Goal: Task Accomplishment & Management: Manage account settings

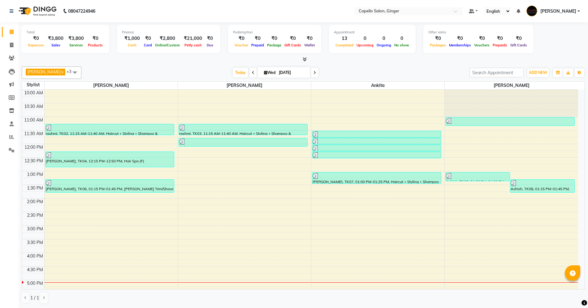
scroll to position [37, 0]
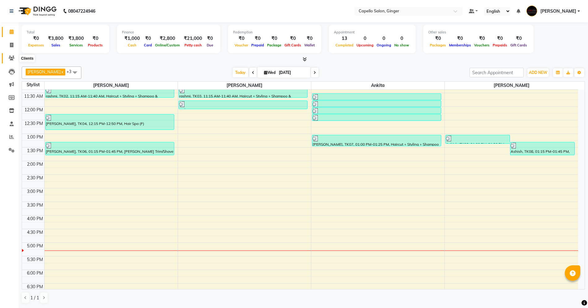
click at [14, 57] on icon at bounding box center [12, 58] width 6 height 5
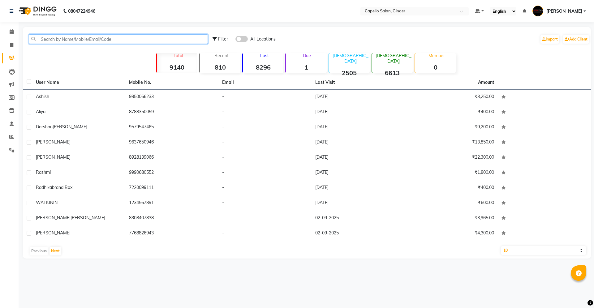
click at [108, 40] on input "text" at bounding box center [118, 39] width 179 height 10
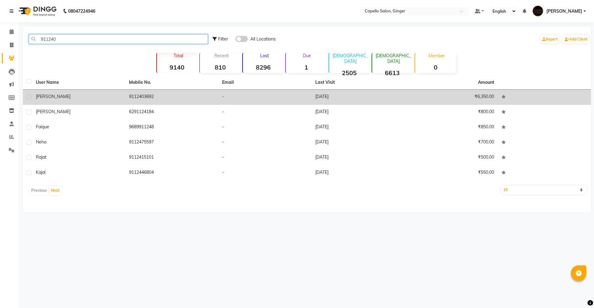
type input "911240"
click at [118, 92] on td "[PERSON_NAME]" at bounding box center [78, 97] width 93 height 15
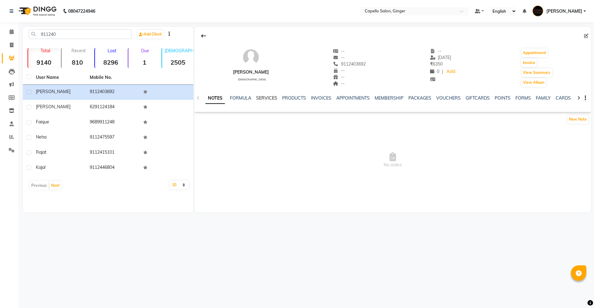
click at [263, 98] on link "SERVICES" at bounding box center [266, 98] width 21 height 6
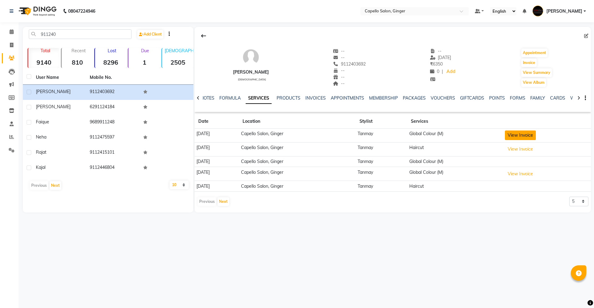
click at [536, 136] on button "View Invoice" at bounding box center [520, 136] width 31 height 10
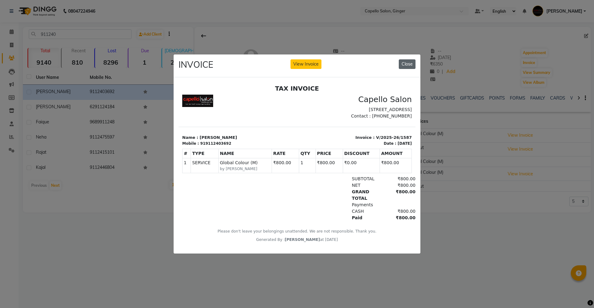
click at [412, 62] on button "Close" at bounding box center [407, 64] width 17 height 10
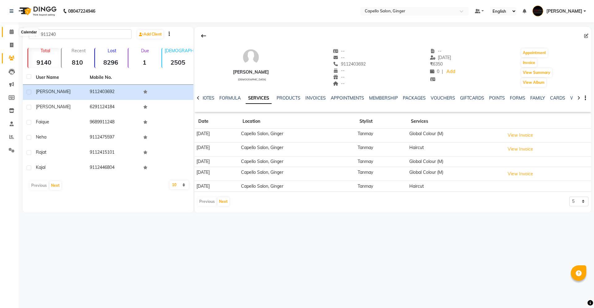
click at [13, 33] on icon at bounding box center [12, 31] width 4 height 5
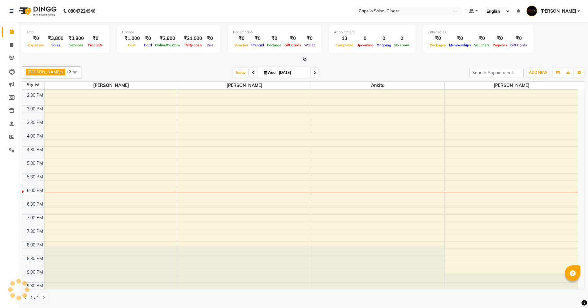
scroll to position [0, 0]
